Goal: Find specific page/section: Find specific page/section

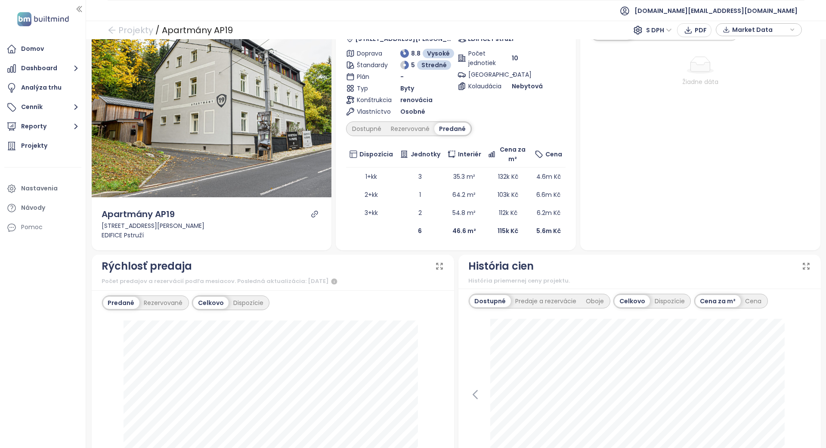
scroll to position [115, 0]
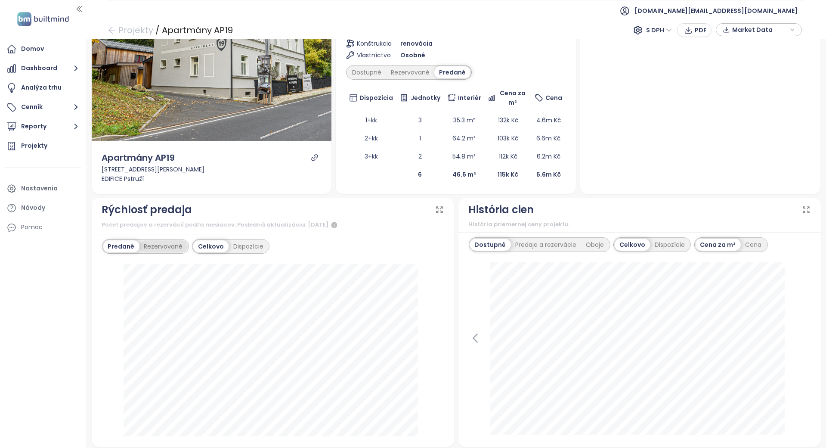
click at [166, 246] on div "Rezervované" at bounding box center [163, 246] width 48 height 12
click at [582, 243] on div "Oboje" at bounding box center [596, 244] width 28 height 12
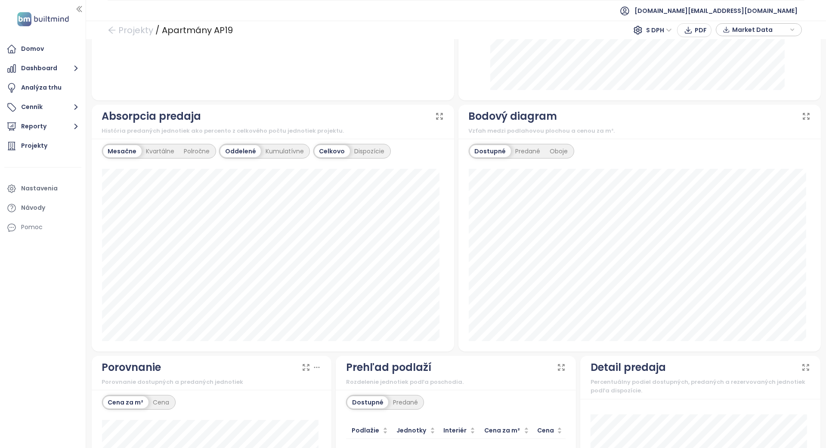
scroll to position [618, 0]
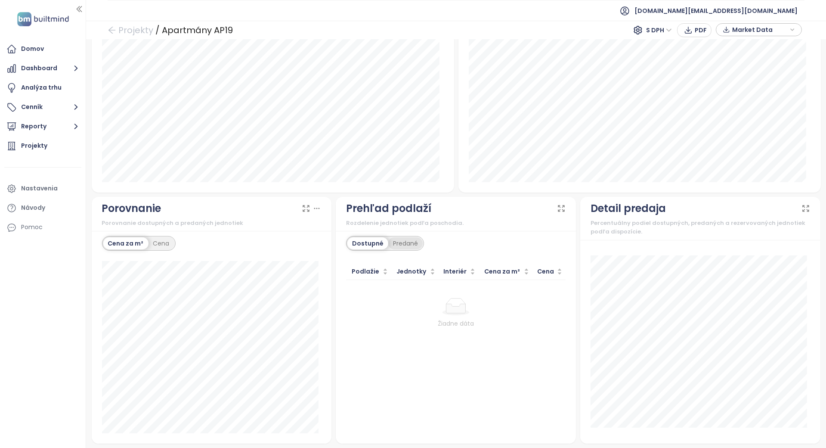
click at [408, 246] on div "Predané" at bounding box center [405, 243] width 34 height 12
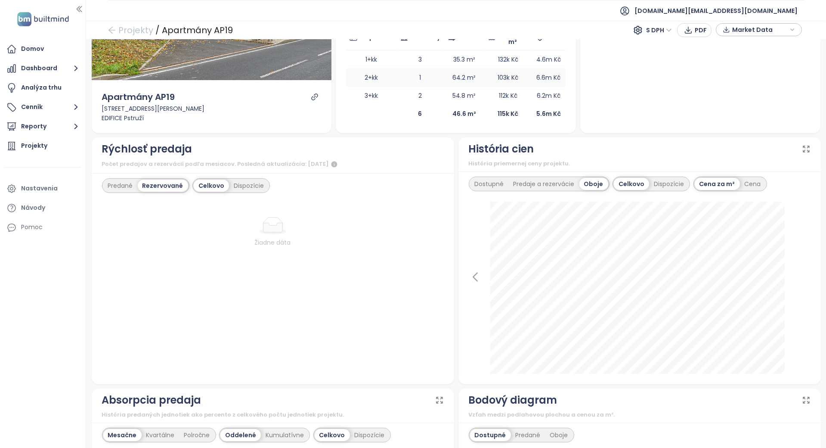
scroll to position [0, 0]
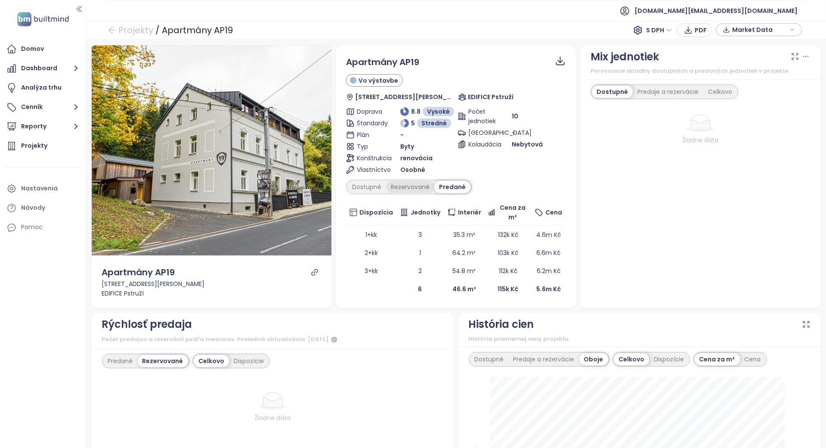
click at [422, 191] on div "Rezervované" at bounding box center [410, 187] width 48 height 12
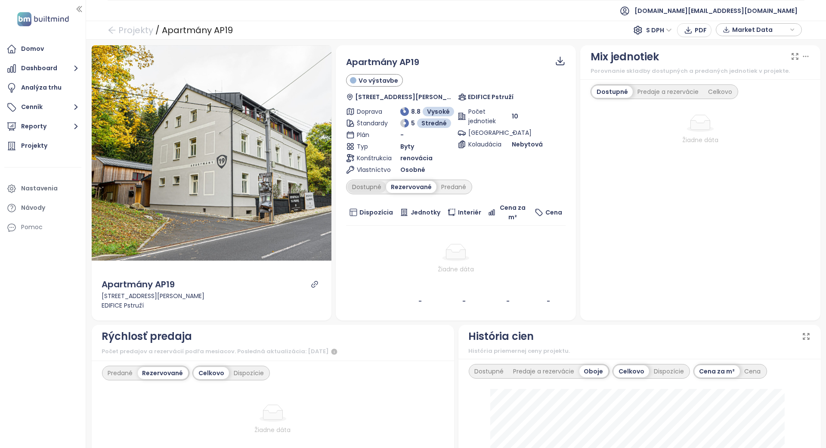
click at [377, 191] on div "Dostupné" at bounding box center [366, 187] width 39 height 12
click at [381, 201] on th "Dispozícia" at bounding box center [371, 212] width 50 height 26
click at [311, 282] on icon "link" at bounding box center [315, 284] width 8 height 8
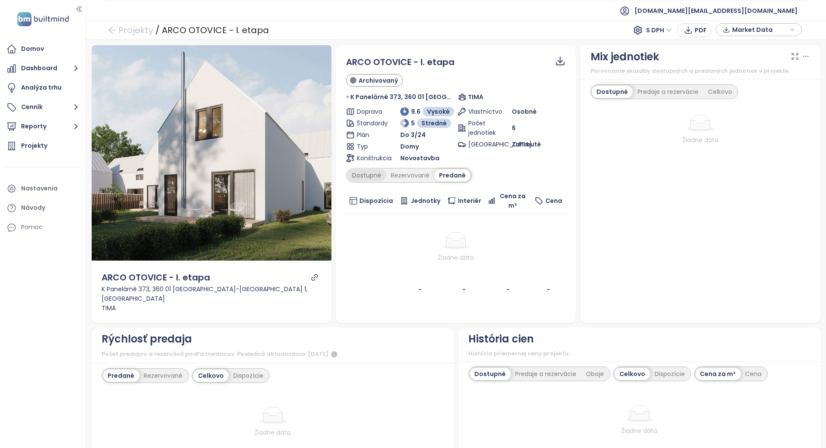
click at [379, 175] on div "Dostupné" at bounding box center [366, 175] width 39 height 12
click at [403, 177] on div "Rezervované" at bounding box center [412, 175] width 48 height 12
click at [446, 176] on div "Predané" at bounding box center [453, 175] width 34 height 12
click at [485, 238] on div at bounding box center [456, 240] width 213 height 17
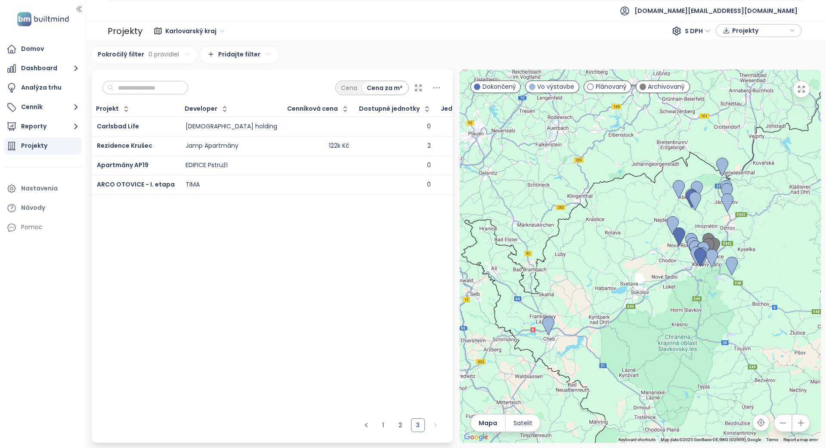
click at [277, 257] on div "Projekt Developer Cenníková cena Dostupné jednotky Jednotky celkom Carlsbad Lif…" at bounding box center [272, 258] width 361 height 312
